Goal: Find specific page/section: Find specific page/section

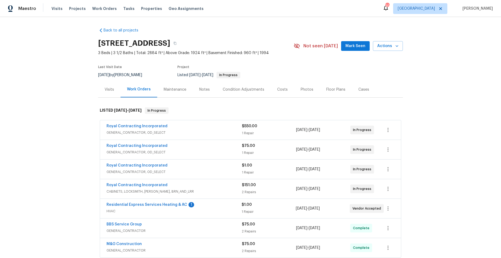
click at [195, 129] on div "Royal Contracting Incorporated" at bounding box center [173, 127] width 135 height 6
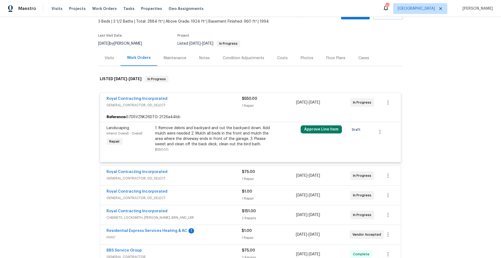
scroll to position [27, 0]
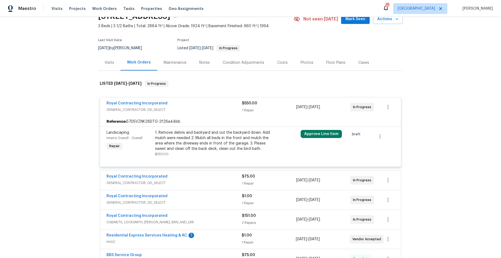
click at [197, 102] on div "Royal Contracting Incorporated" at bounding box center [173, 104] width 135 height 6
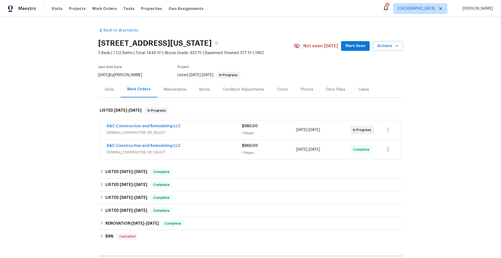
click at [205, 128] on div "A&C Construction and Remodeling LLC" at bounding box center [173, 127] width 135 height 6
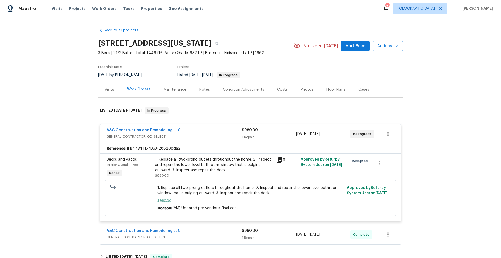
click at [278, 159] on icon at bounding box center [279, 160] width 5 height 5
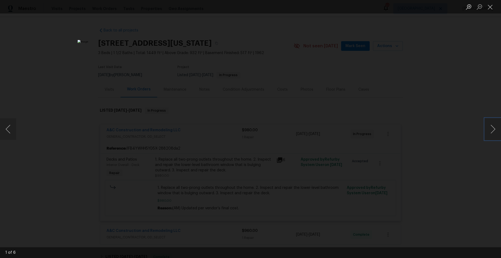
click at [493, 129] on button "Next image" at bounding box center [492, 130] width 16 height 22
click at [491, 128] on button "Next image" at bounding box center [492, 130] width 16 height 22
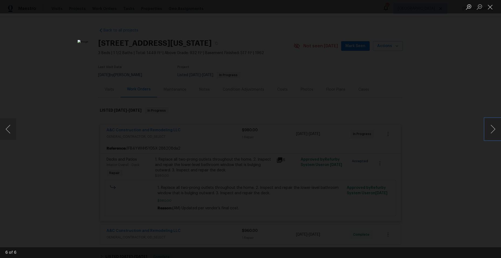
click at [490, 127] on button "Next image" at bounding box center [492, 130] width 16 height 22
click at [489, 126] on button "Next image" at bounding box center [492, 130] width 16 height 22
click at [486, 124] on button "Next image" at bounding box center [492, 130] width 16 height 22
click at [490, 125] on button "Next image" at bounding box center [492, 130] width 16 height 22
click at [487, 125] on button "Next image" at bounding box center [492, 130] width 16 height 22
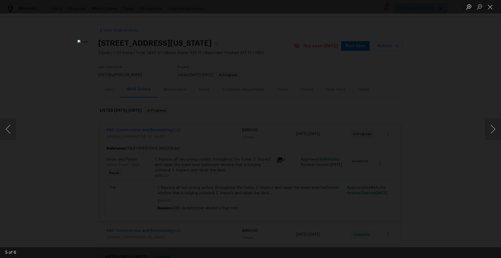
click at [484, 125] on div "Lightbox" at bounding box center [250, 129] width 501 height 258
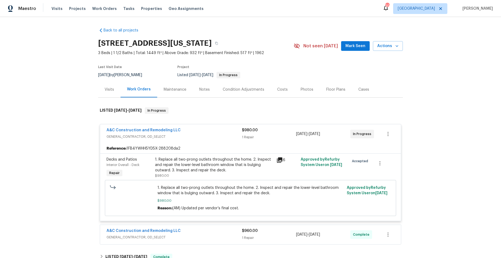
click at [206, 133] on div "A&C Construction and Remodeling LLC" at bounding box center [173, 131] width 135 height 6
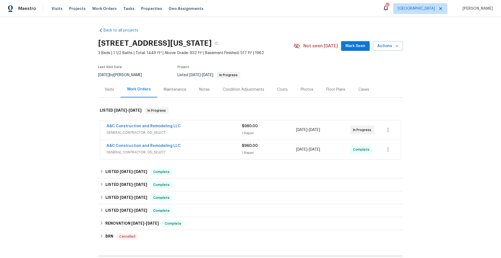
click at [206, 133] on span "GENERAL_CONTRACTOR, OD_SELECT" at bounding box center [173, 132] width 135 height 5
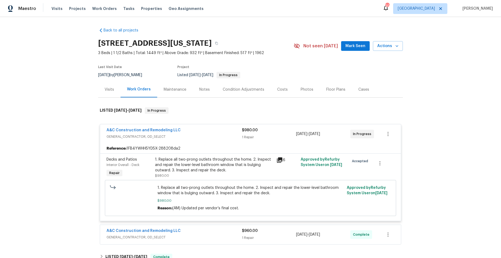
click at [279, 160] on icon at bounding box center [279, 160] width 5 height 5
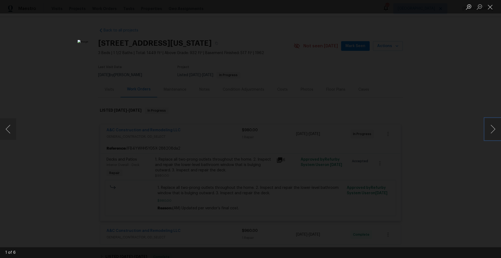
click at [493, 128] on button "Next image" at bounding box center [492, 130] width 16 height 22
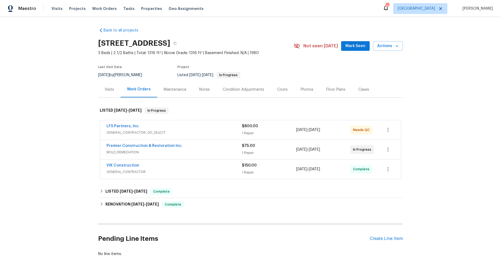
click at [203, 130] on span "GENERAL_CONTRACTOR, OD_SELECT" at bounding box center [173, 132] width 135 height 5
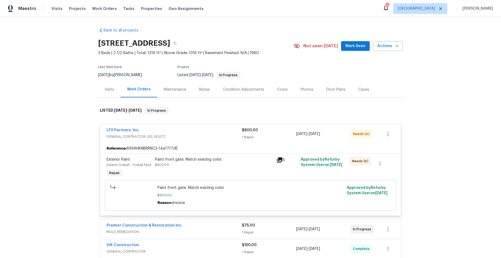
click at [278, 160] on icon at bounding box center [279, 160] width 5 height 5
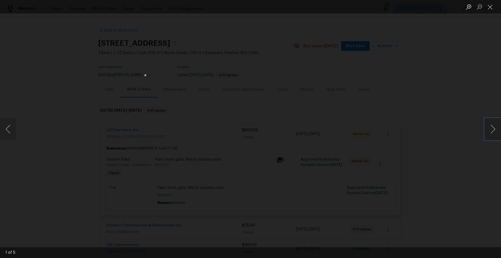
click at [490, 130] on button "Next image" at bounding box center [492, 130] width 16 height 22
click at [489, 130] on button "Next image" at bounding box center [492, 130] width 16 height 22
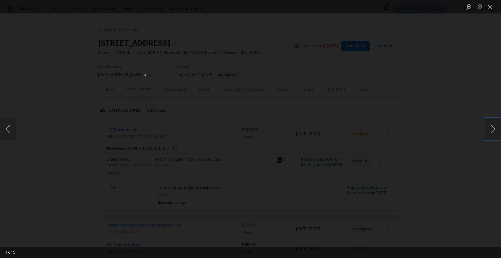
click at [489, 130] on button "Next image" at bounding box center [492, 130] width 16 height 22
click at [493, 8] on button "Close lightbox" at bounding box center [489, 6] width 11 height 9
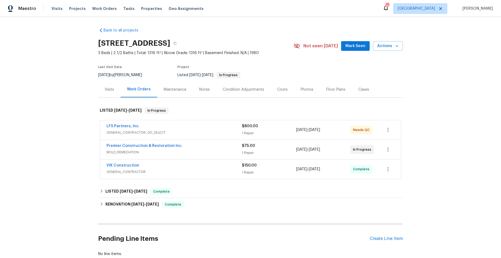
click at [214, 133] on span "GENERAL_CONTRACTOR, OD_SELECT" at bounding box center [173, 132] width 135 height 5
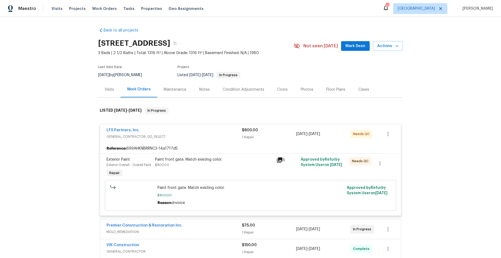
click at [225, 139] on span "GENERAL_CONTRACTOR, OD_SELECT" at bounding box center [173, 136] width 135 height 5
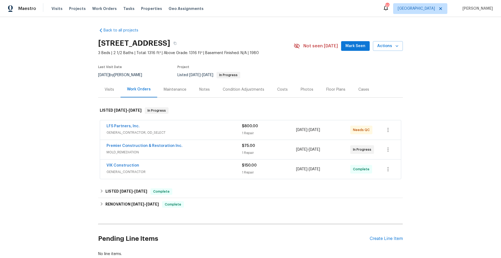
click at [216, 133] on span "GENERAL_CONTRACTOR, OD_SELECT" at bounding box center [173, 132] width 135 height 5
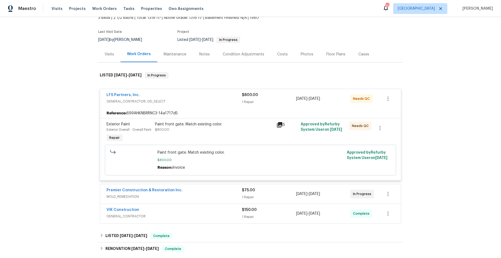
scroll to position [27, 0]
